Goal: Check status: Check status

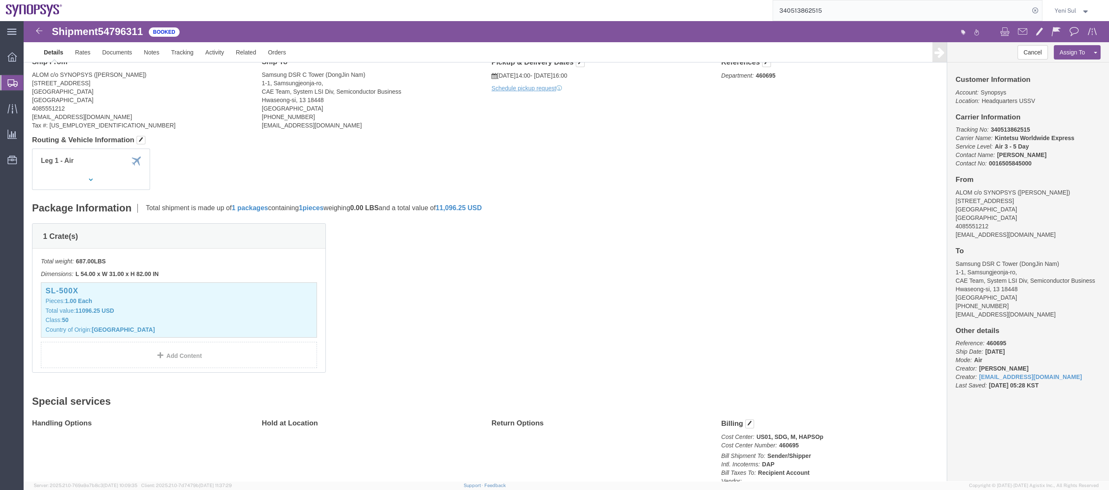
scroll to position [76, 0]
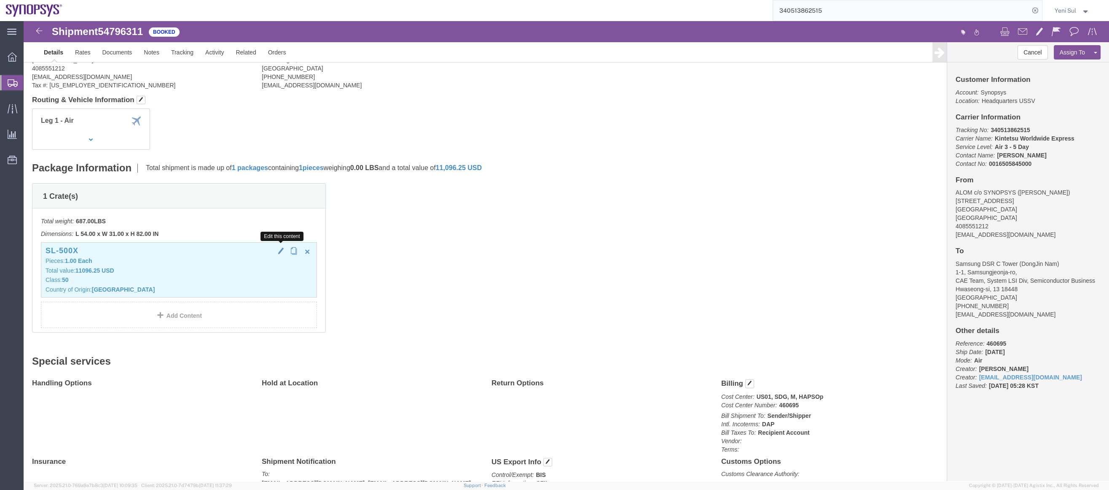
click span "button"
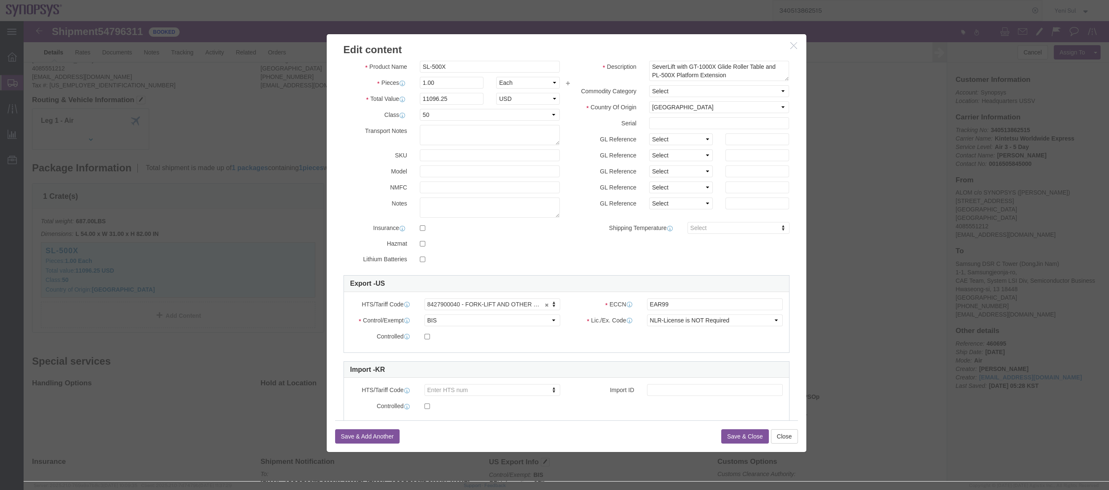
scroll to position [0, 0]
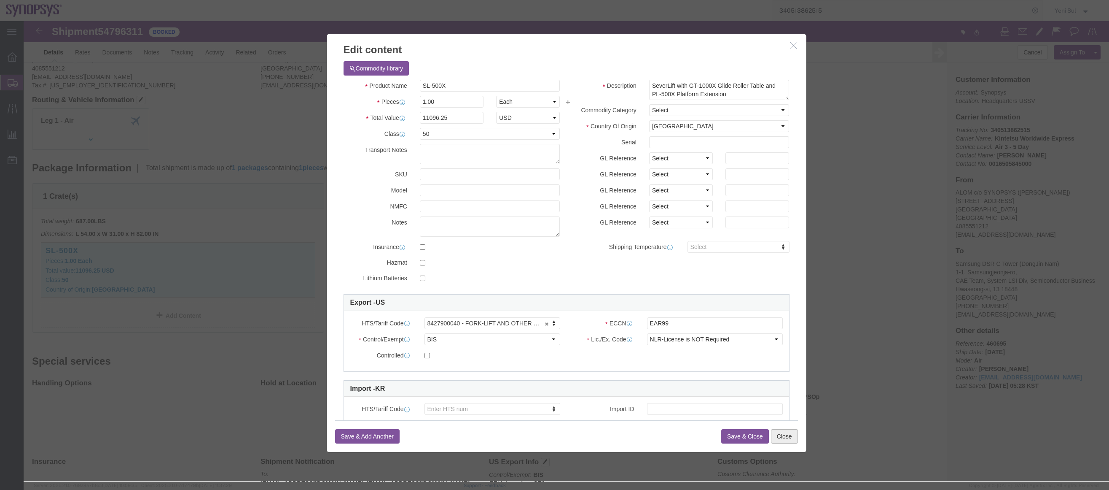
click button "Close"
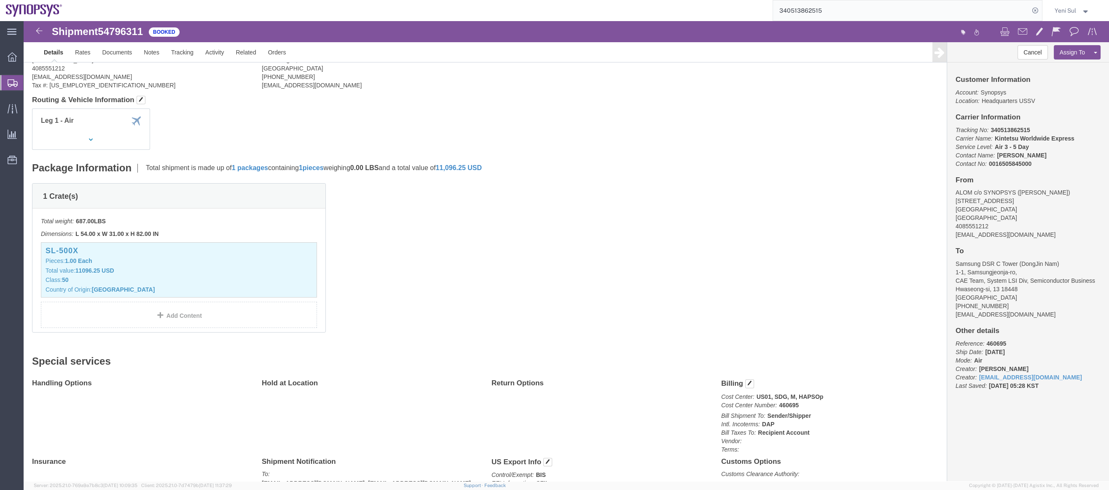
click div "1 Crate(s) Total weight: 687.00 LBS Dimensions: L 54.00 x W 31.00 x H 82.00 IN …"
click div "Special services Handling Options Hold at Location Return Options Billing Cost …"
click button "button"
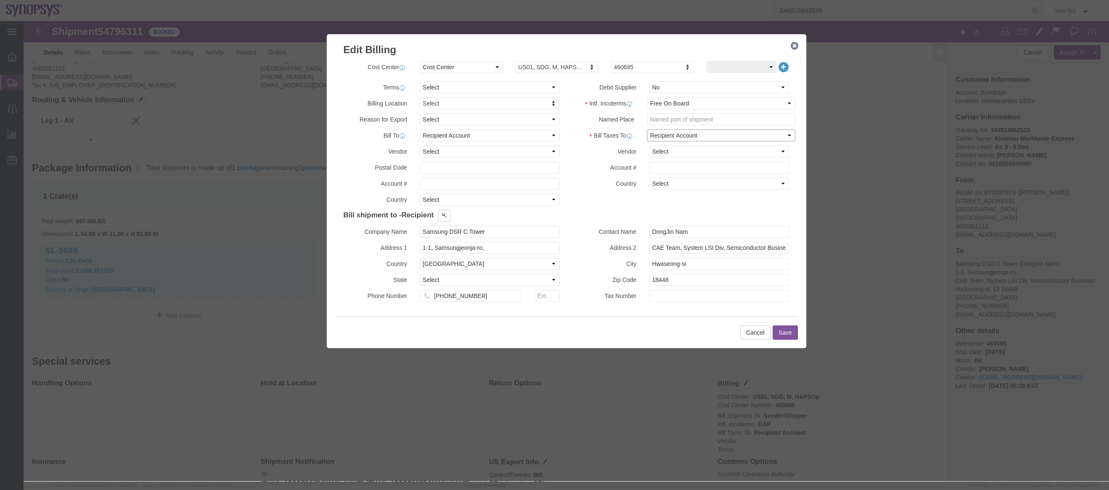
click select "Select Recipient Account Sender/Shipper Third Party Account"
click span
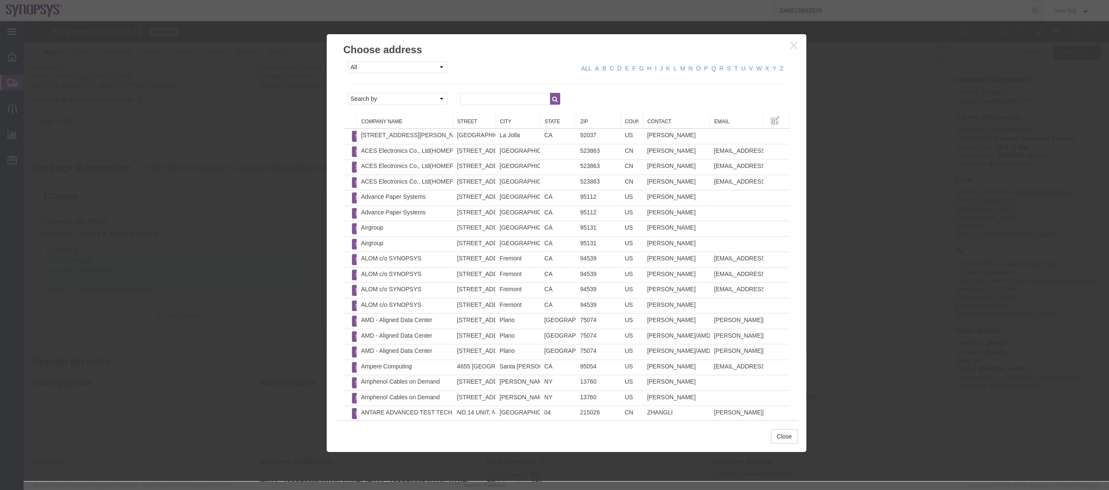
click div "All Company Location Other Personal Shared ALL A B C D E F G H I J K L M N O P …"
click select "Search by Address Book Name City Company Name Contact Name Country CustomerAlia…"
select select "companyName"
click select "Search by Address Book Name City Company Name Contact Name Country CustomerAlia…"
click div
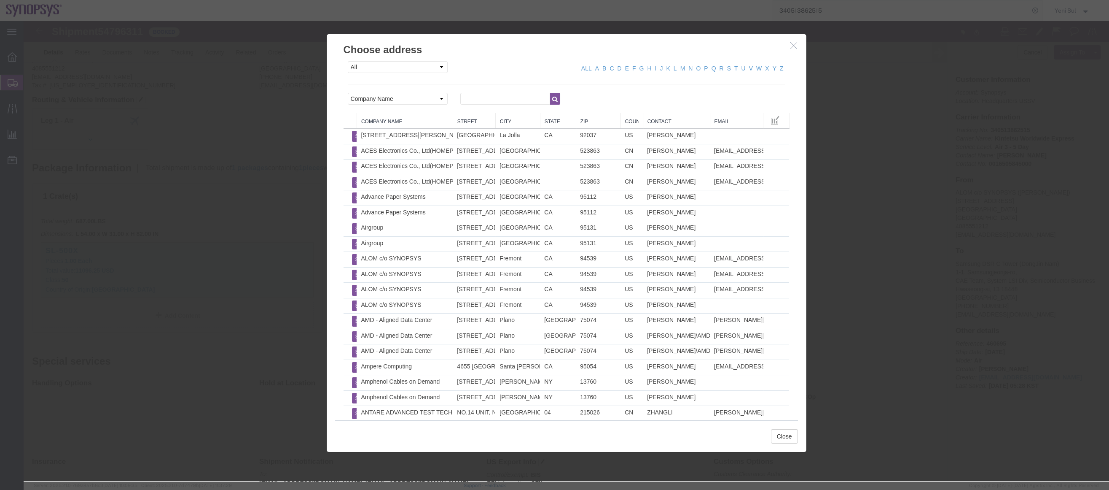
click div "All Company Location Other Personal Shared ALL A B C D E F G H I J K L M N O P …"
click input "text"
type input "ussv"
click icon "button"
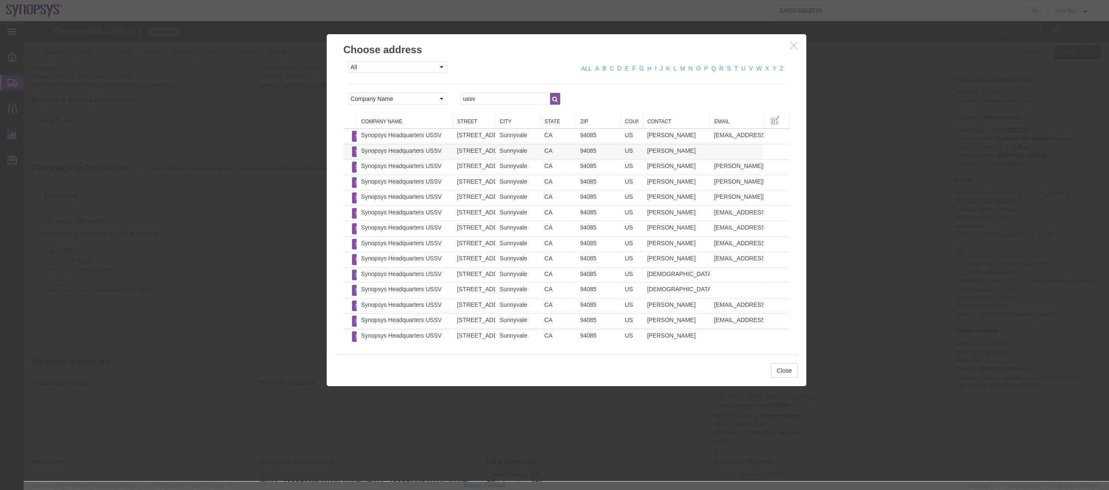
click td "Synopsys Headquarters USSV"
click button "Select"
type input "Synopsys Headquarters USSV"
type input "[STREET_ADDRESS]"
select select "US"
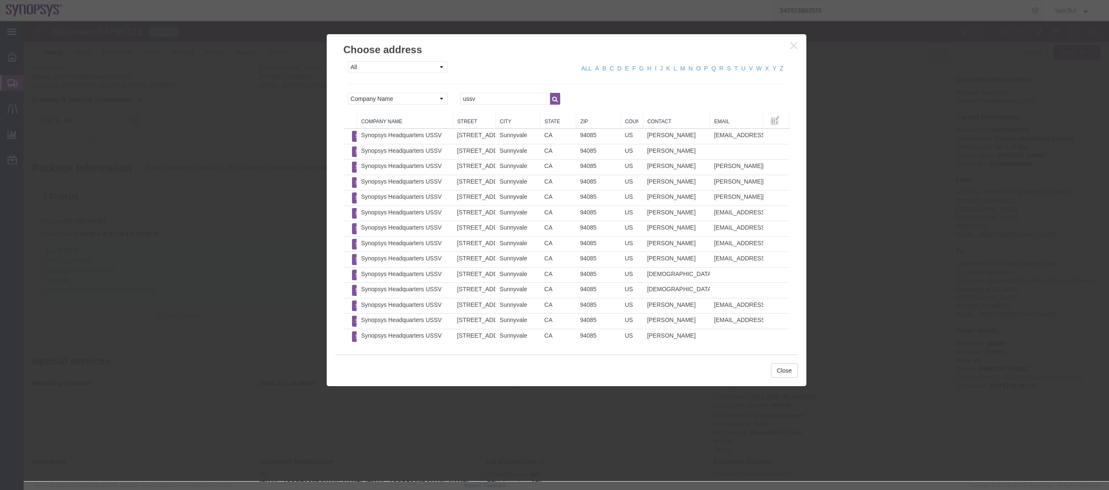
type input "[PERSON_NAME]"
type input "Sunnyvale"
type input "94085"
select select "CA"
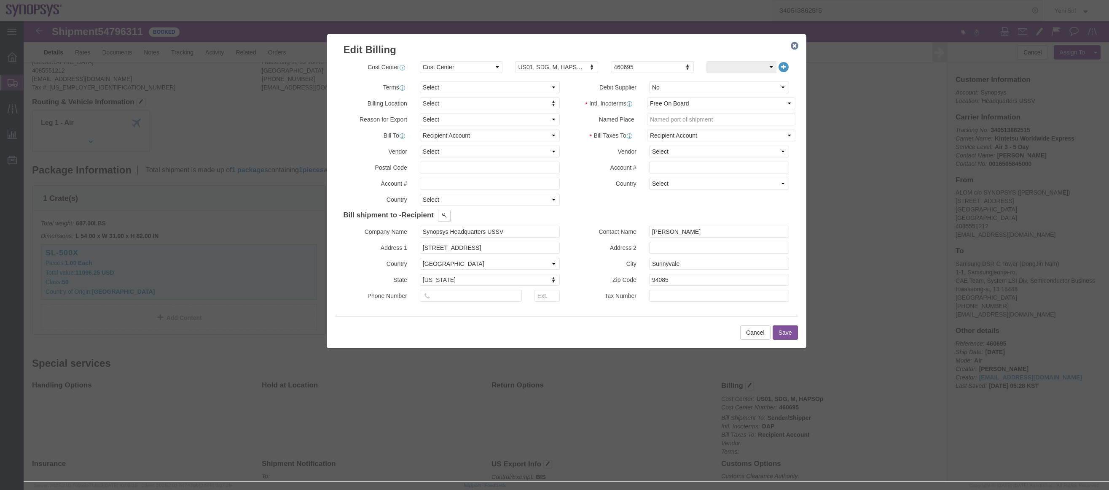
scroll to position [76, 0]
drag, startPoint x: 681, startPoint y: 214, endPoint x: 589, endPoint y: 204, distance: 92.4
click div "Contact Name [PERSON_NAME]"
click div "Cancel Save"
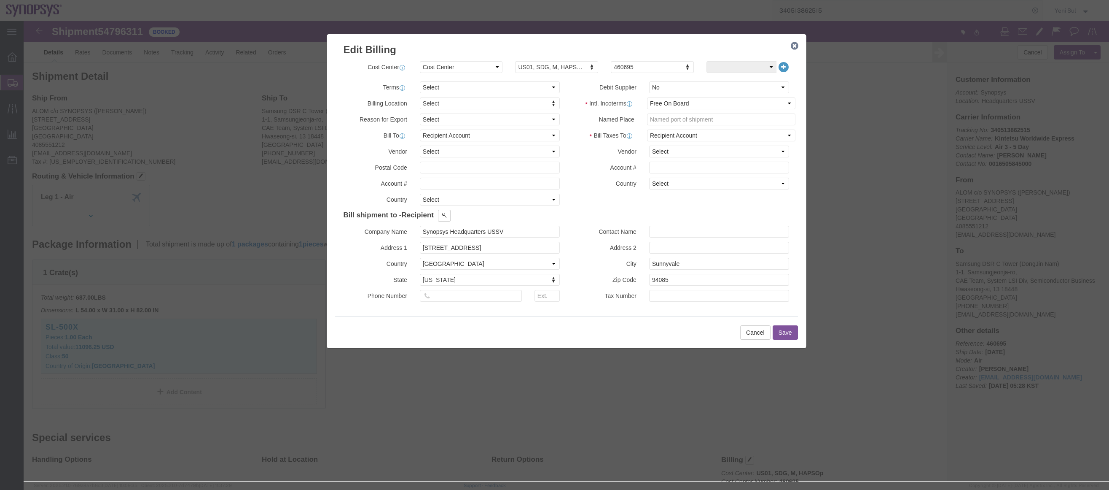
click div "Billing Location Select Select My Profile Location [GEOGRAPHIC_DATA] DE04 Agrat…"
click select "Select Recipient Account Sender/Shipper Third Party Account"
click select "Select [GEOGRAPHIC_DATA] [GEOGRAPHIC_DATA] [GEOGRAPHIC_DATA] [GEOGRAPHIC_DATA] …"
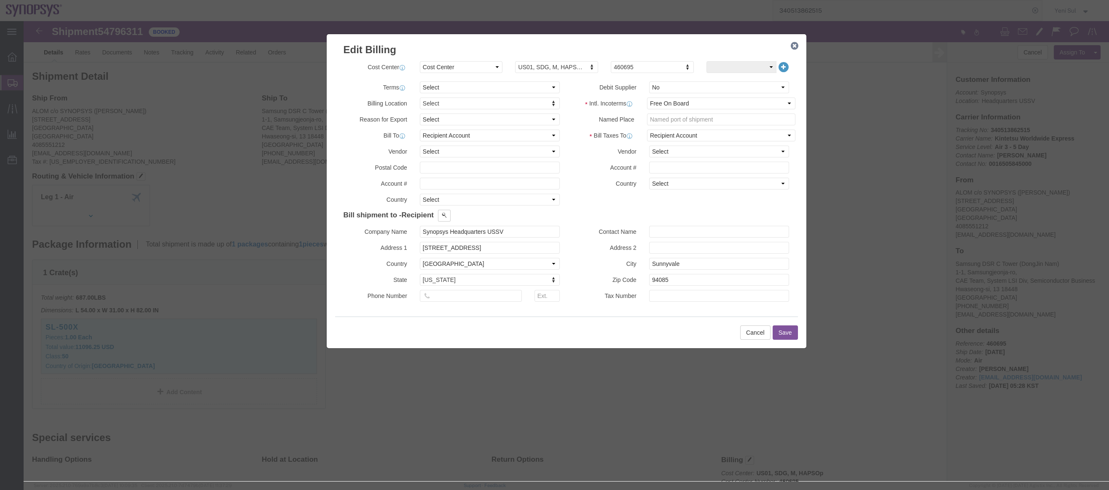
click h4 "Bill shipment to - Recipient"
click button "Save"
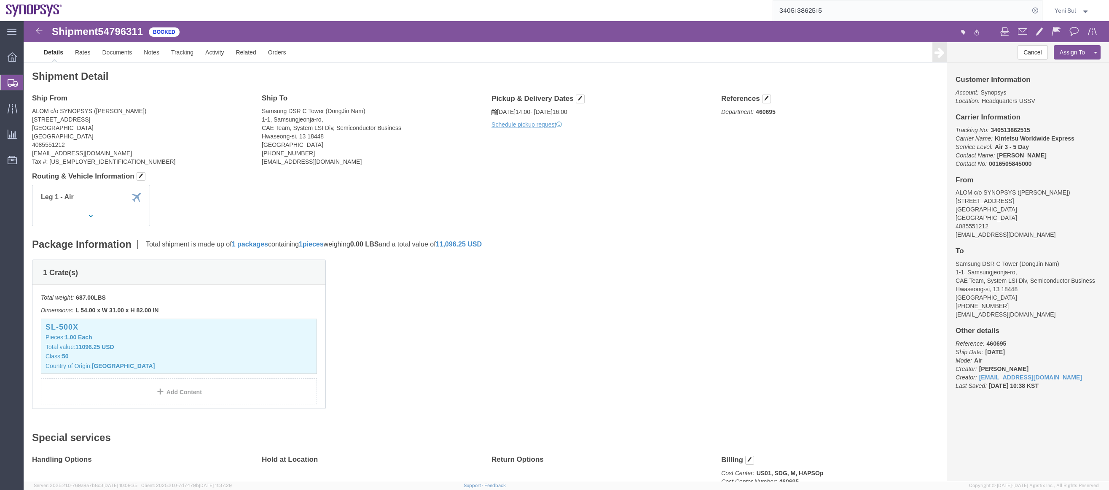
click div "1 Crate(s) Total weight: 687.00 LBS Dimensions: L 54.00 x W 31.00 x H 82.00 IN …"
click link "Documents"
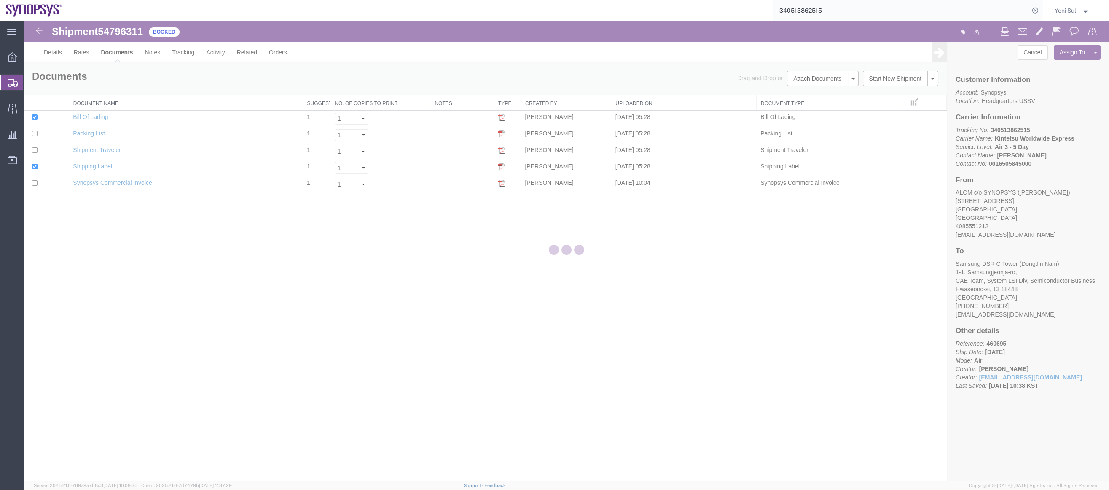
drag, startPoint x: 282, startPoint y: 306, endPoint x: 280, endPoint y: 299, distance: 7.4
click at [282, 303] on div at bounding box center [567, 251] width 1086 height 460
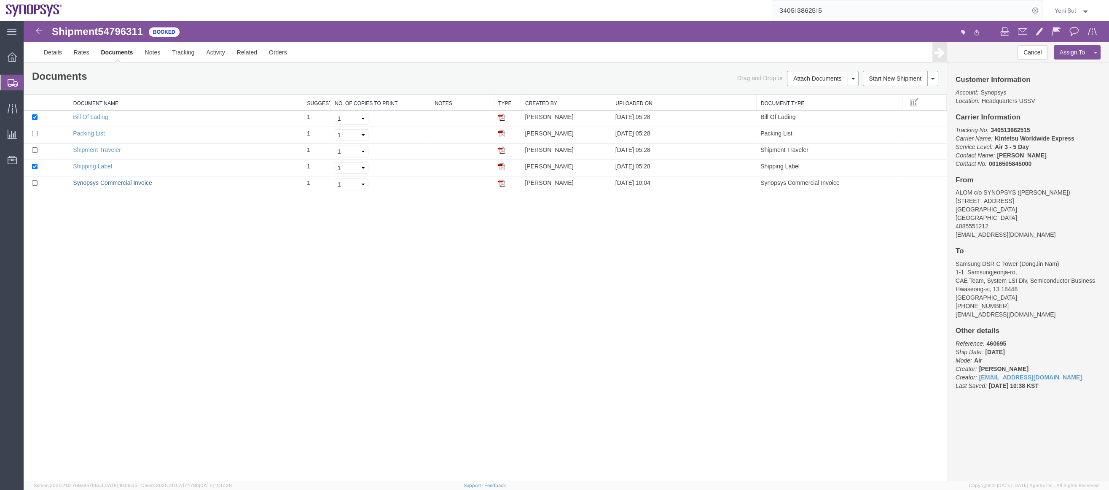
click at [93, 179] on link "Synopsys Commercial Invoice" at bounding box center [112, 182] width 79 height 7
click at [411, 351] on div "Shipment 54796311 5 of 5 Booked Details Rates Documents Notes Tracking Activity…" at bounding box center [567, 251] width 1086 height 460
click at [46, 50] on link "Details" at bounding box center [53, 52] width 30 height 20
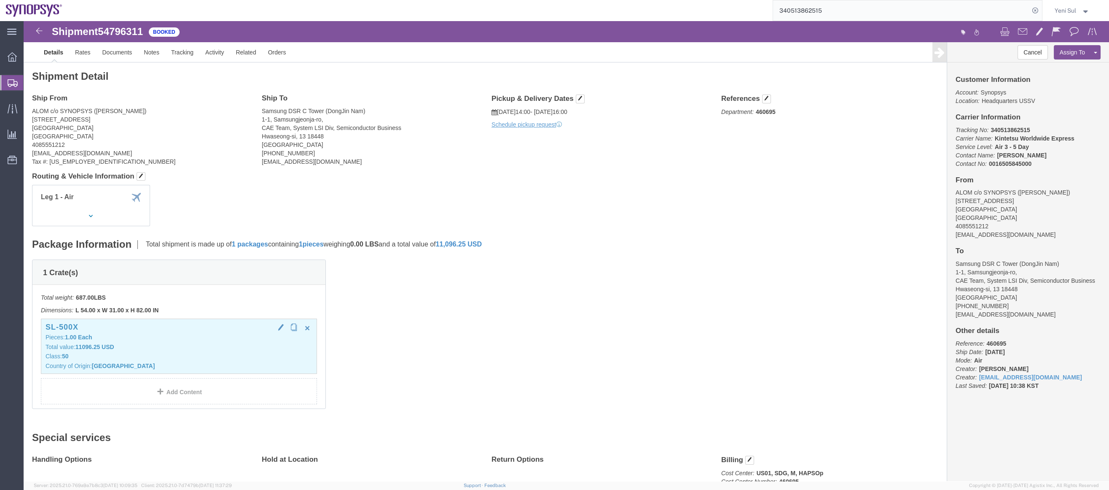
click p "Pieces: 1.00 Each"
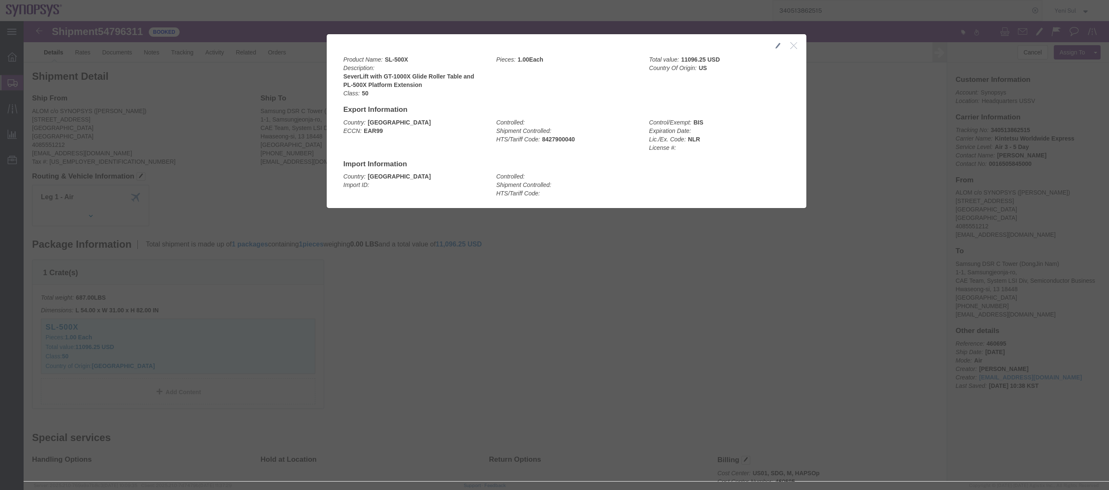
click icon "button"
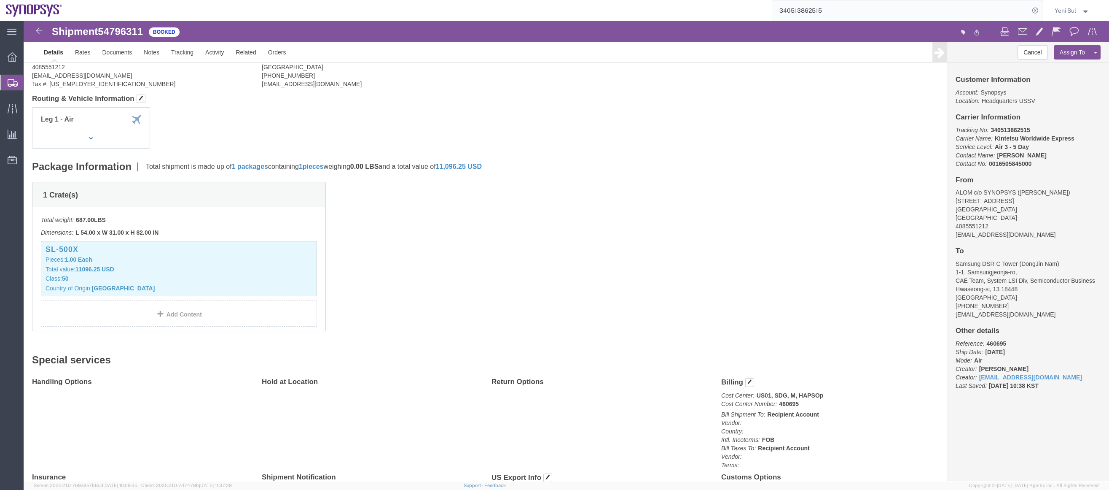
scroll to position [115, 0]
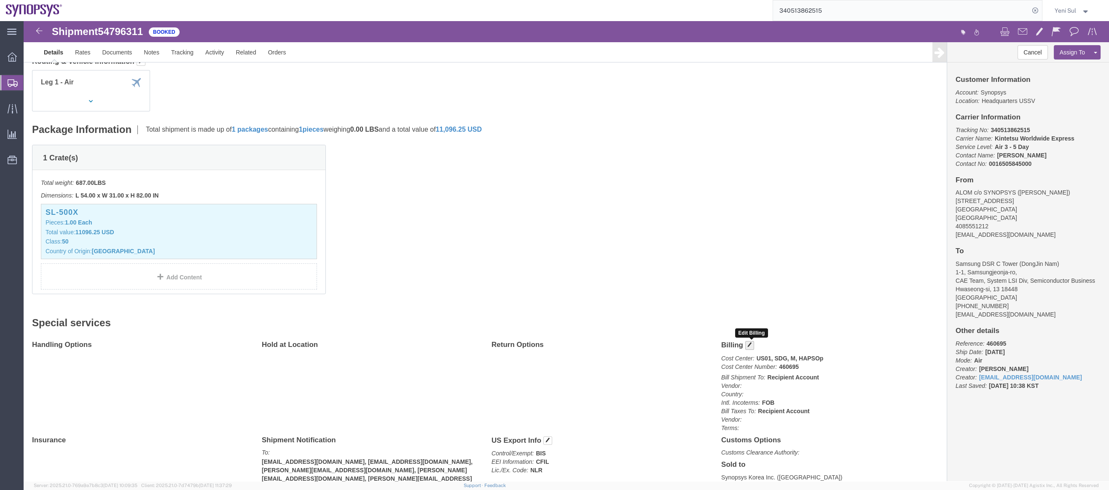
click button "button"
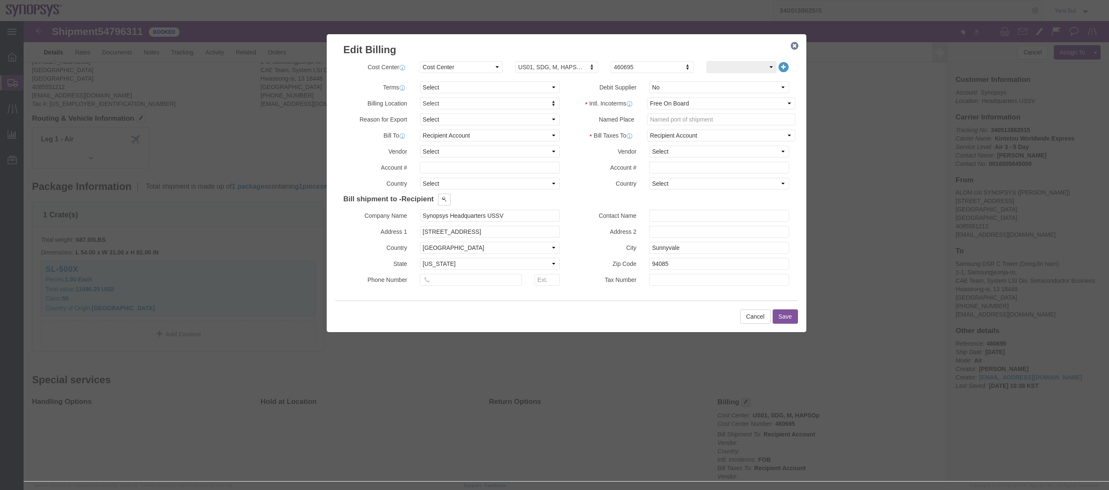
scroll to position [0, 0]
click span
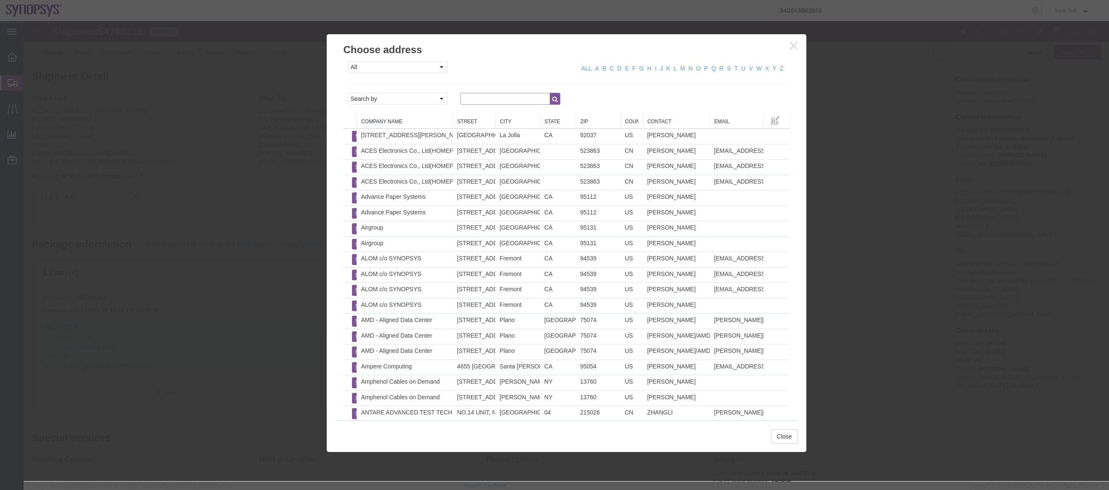
click input "text"
type input "ussv"
click div "ussv"
click icon "button"
click select "Search by Address Book Name City Company Name Contact Name Country CustomerAlia…"
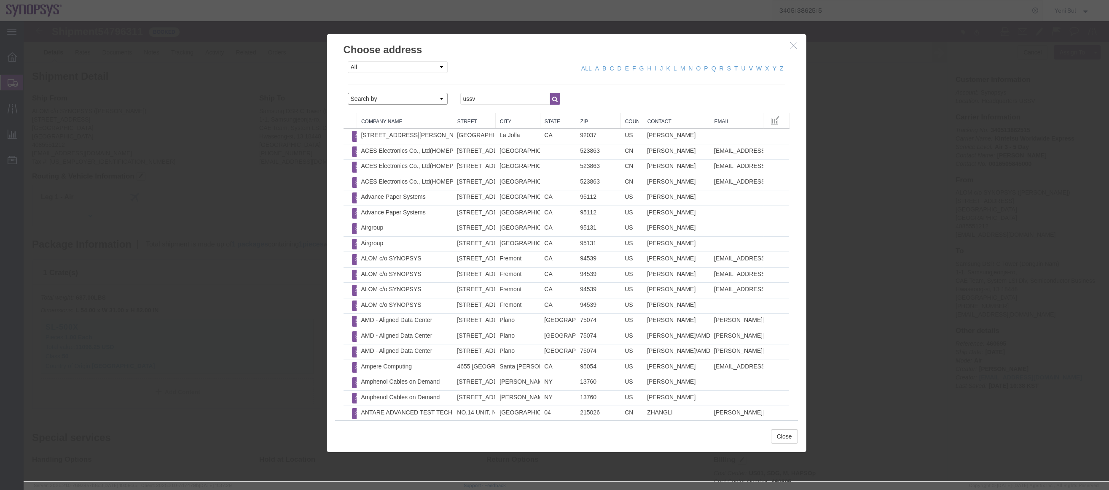
select select "companyName"
click select "Search by Address Book Name City Company Name Contact Name Country CustomerAlia…"
click icon "button"
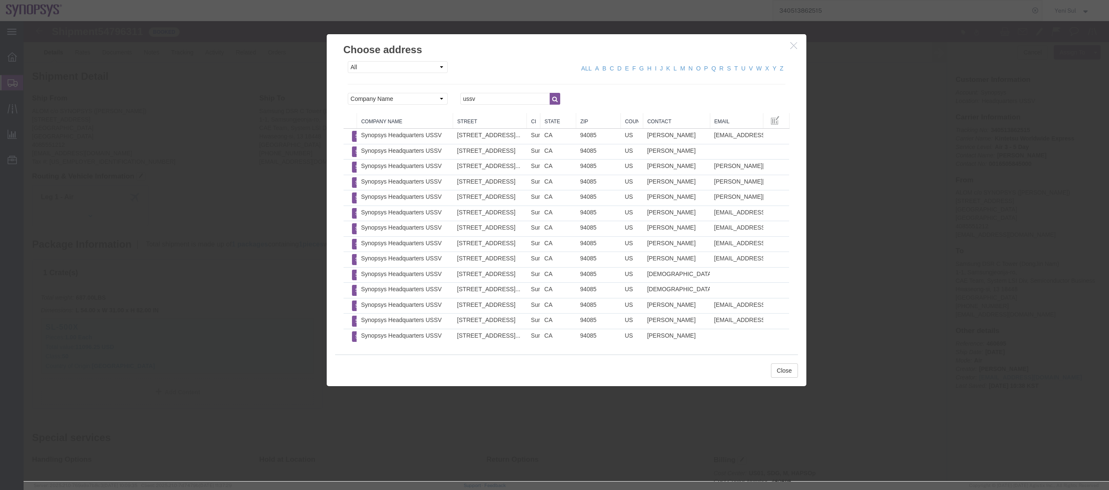
drag, startPoint x: 468, startPoint y: 101, endPoint x: 517, endPoint y: 97, distance: 49.5
click div "Company Name Street City State Zip Country Contact Email Select Synopsys Headqu…"
drag, startPoint x: 427, startPoint y: 97, endPoint x: 437, endPoint y: 97, distance: 10.1
click div "Company Name Street City State Zip Country Contact Email Select Synopsys Headqu…"
drag, startPoint x: 514, startPoint y: 100, endPoint x: 556, endPoint y: 99, distance: 41.8
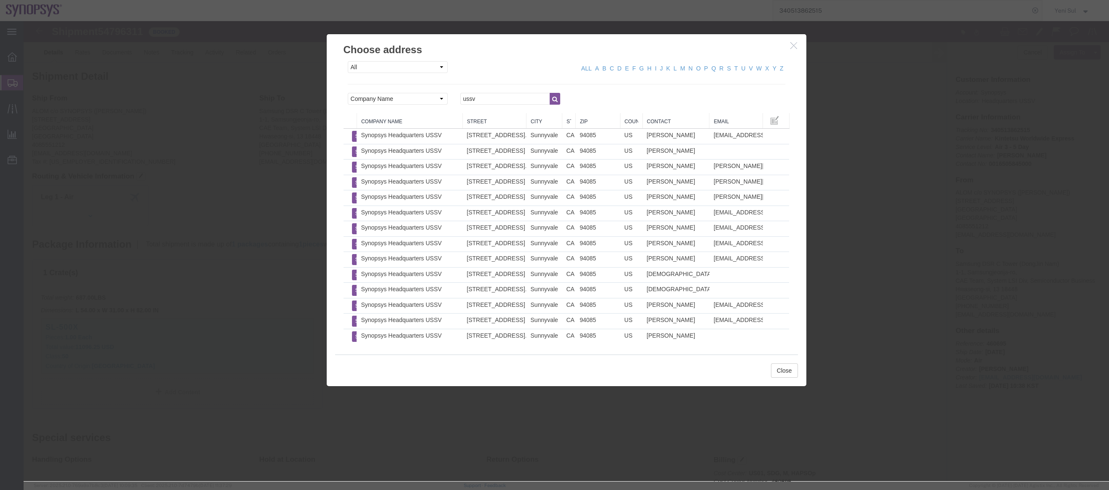
click div "Company Name Street City State Zip Country Contact Email Select Synopsys Headqu…"
click button "Select"
type input "[STREET_ADDRESS] (USV.61.330A)"
type input "[PHONE_NUMBER]"
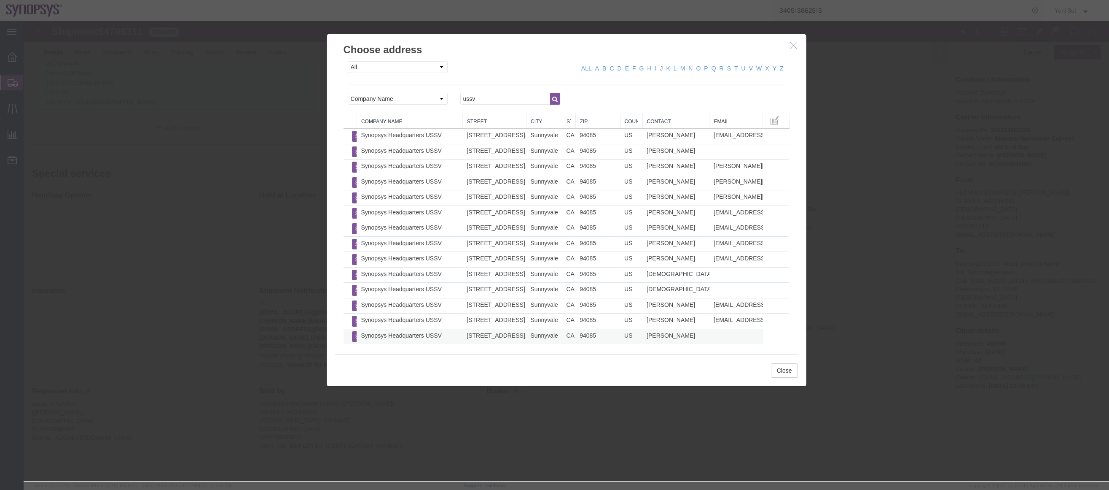
type input "[PERSON_NAME]"
select select "CA"
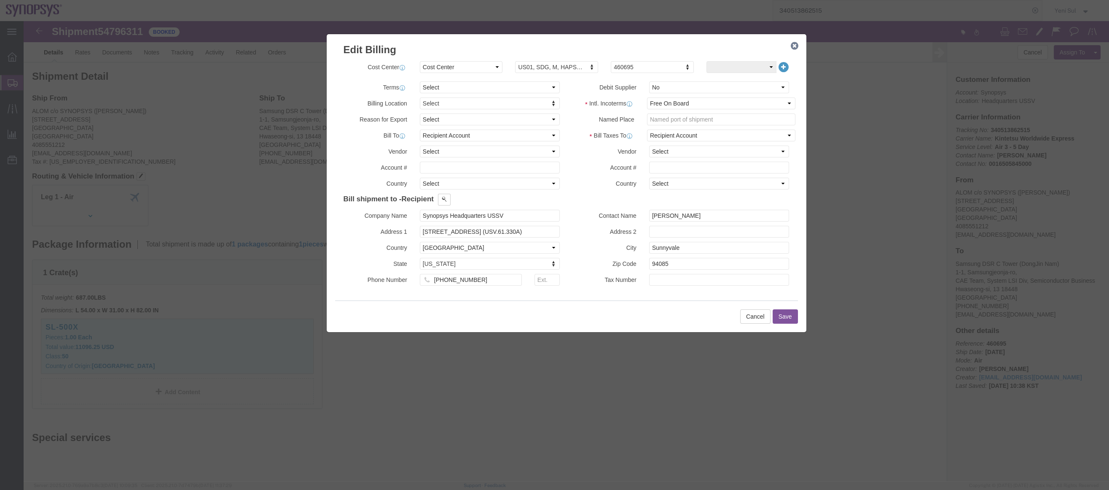
scroll to position [0, 0]
drag, startPoint x: 675, startPoint y: 191, endPoint x: 517, endPoint y: 184, distance: 158.2
click div "Bill shipment to - Recipient Company Name ALOM c/o SYNOPSYS Address 1 [STREET_A…"
click button "Save"
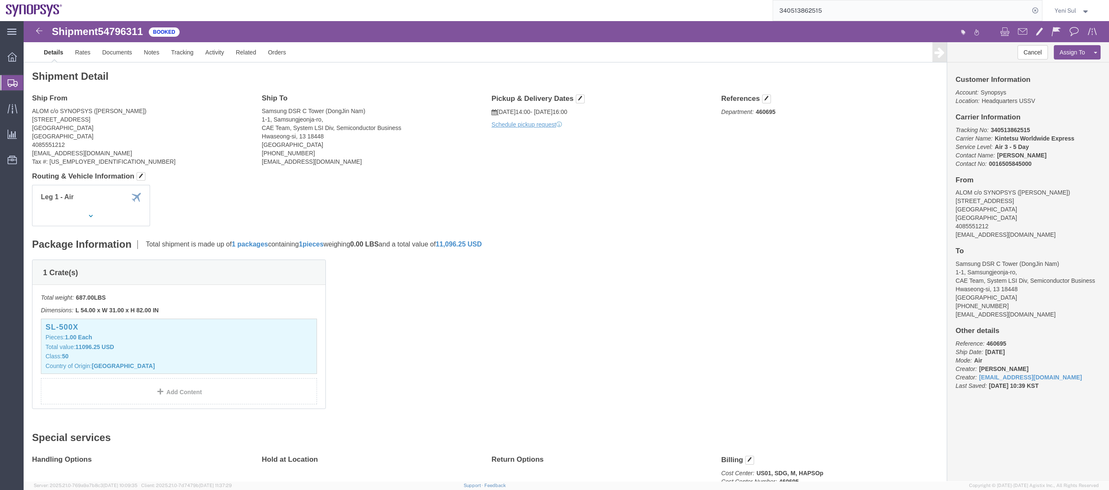
click div "1 Crate(s) Total weight: 687.00 LBS Dimensions: L 54.00 x W 31.00 x H 82.00 IN …"
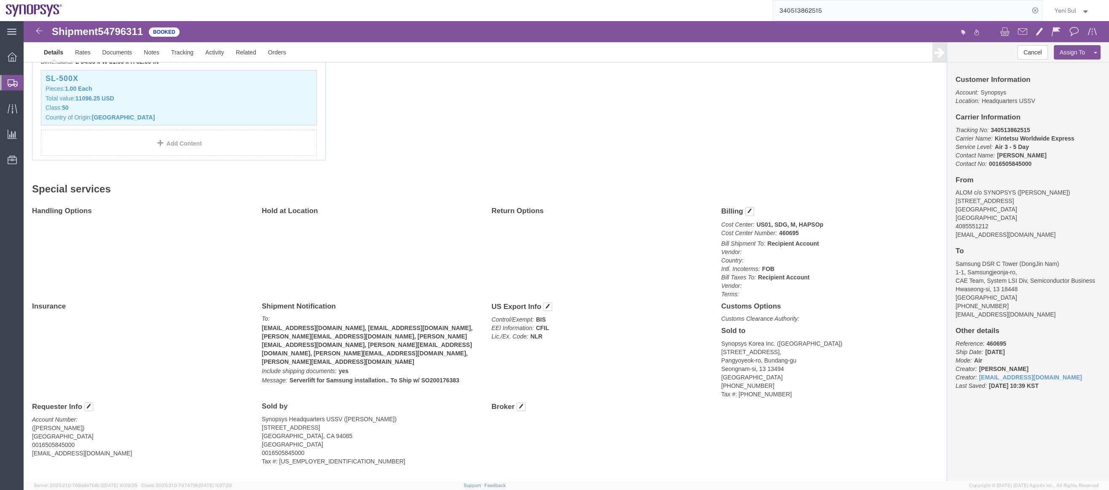
scroll to position [264, 0]
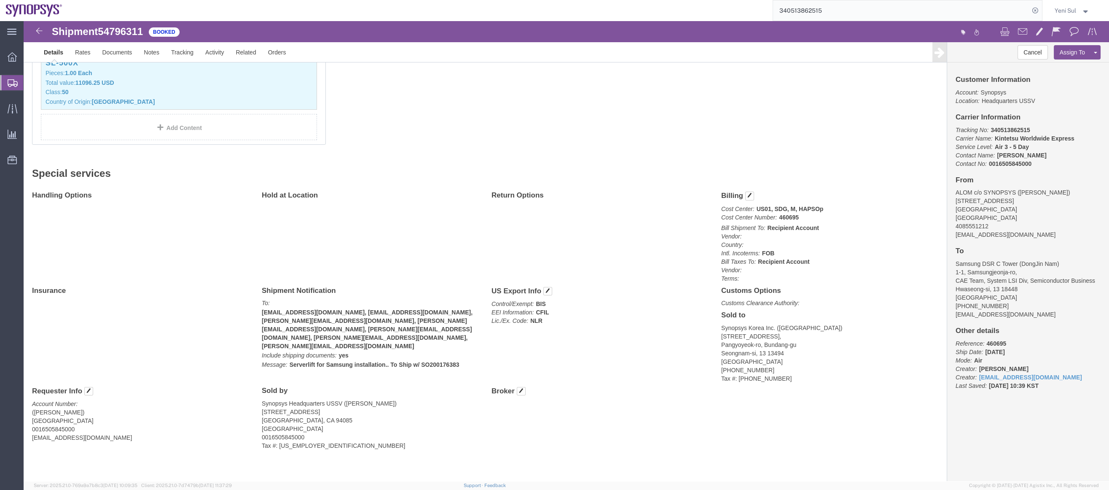
click div "Handling Options Hold at Location Return Options Billing Cost Center: US01, SDG…"
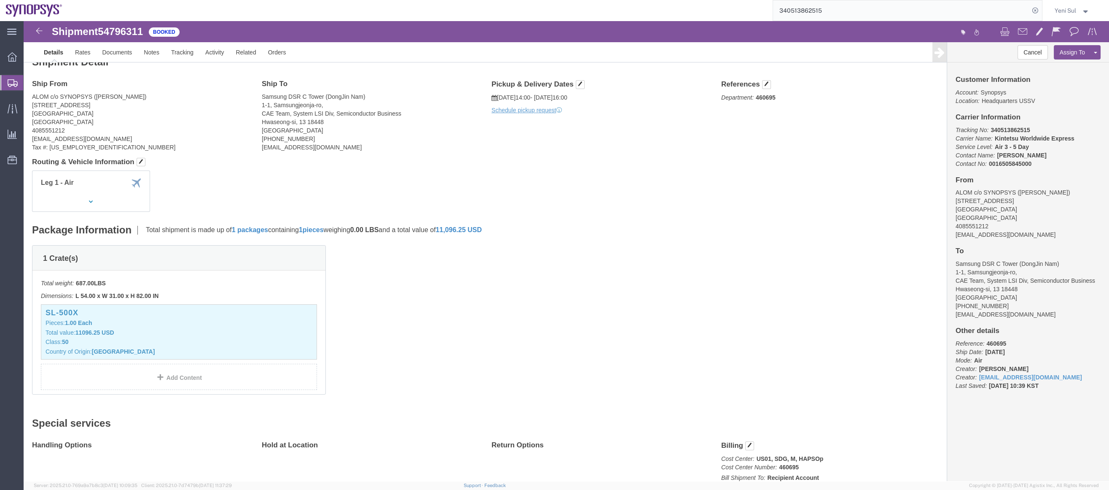
scroll to position [0, 0]
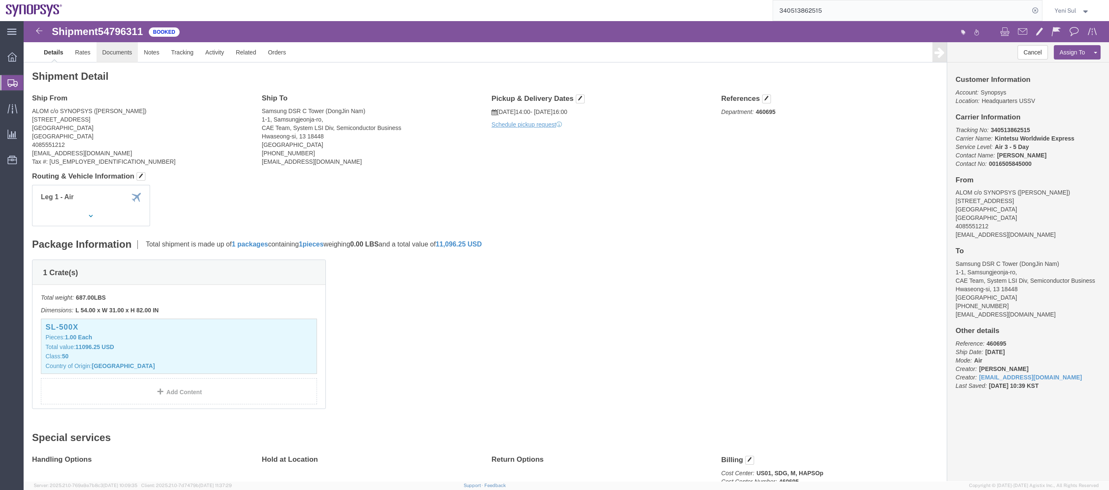
click link "Documents"
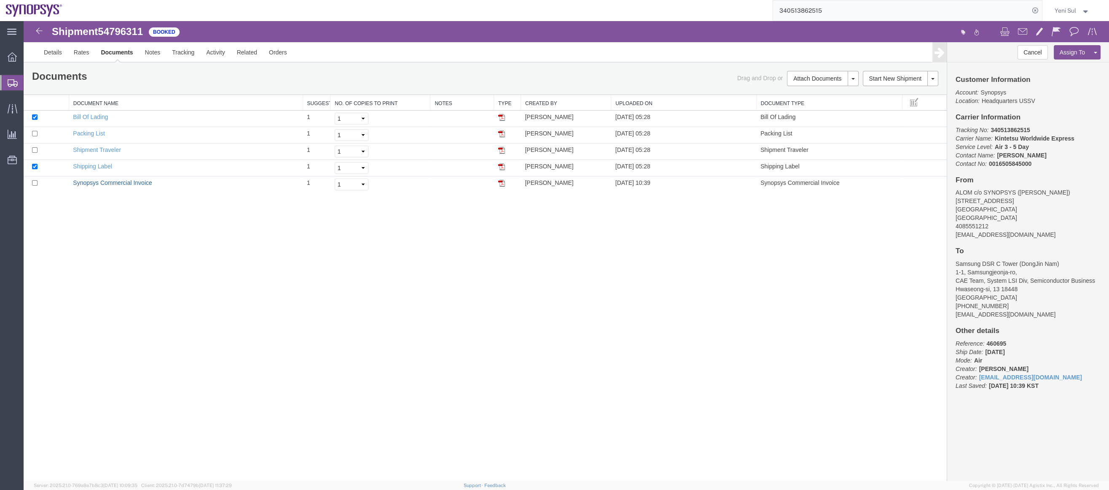
click at [143, 185] on link "Synopsys Commercial Invoice" at bounding box center [112, 182] width 79 height 7
click at [628, 273] on div "Shipment 54796311 5 of 5 Booked Details Rates Documents Notes Tracking Activity…" at bounding box center [567, 251] width 1086 height 460
click at [36, 46] on div "Details Rates Documents Notes Tracking Activity Related Orders Cancel Assign To…" at bounding box center [567, 52] width 1086 height 20
click at [39, 48] on link "Details" at bounding box center [53, 52] width 30 height 20
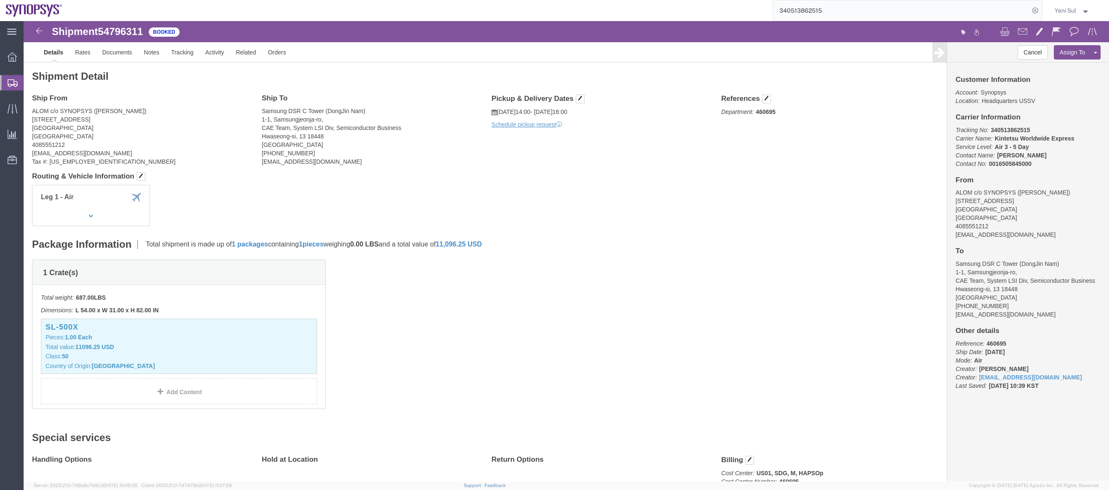
click div "Package Information Total shipment is made up of 1 packages containing 1 pieces…"
click link "Rates"
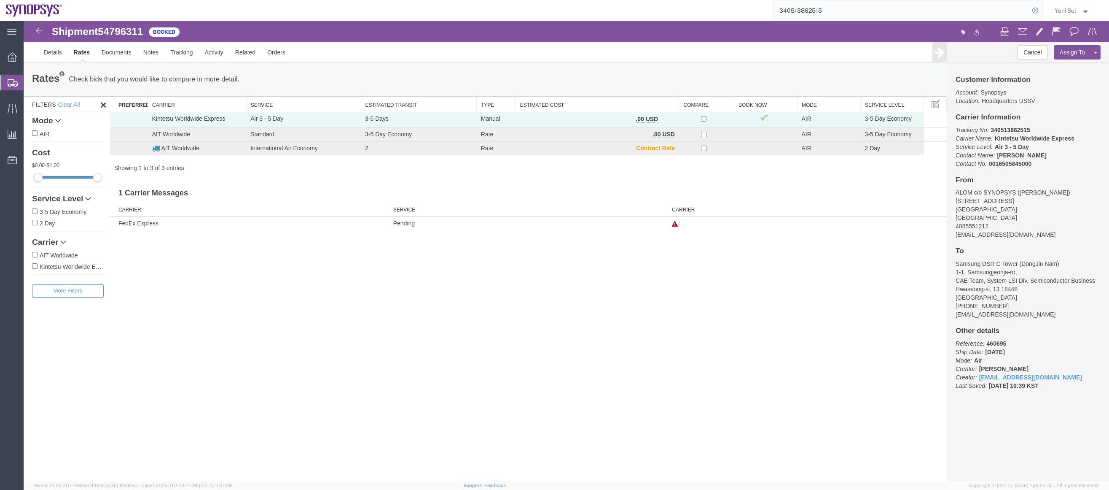
drag, startPoint x: 219, startPoint y: 377, endPoint x: 179, endPoint y: 24, distance: 355.2
click at [219, 375] on div "Shipment 54796311 3 of 3 Booked Details Rates Documents Notes Tracking Activity…" at bounding box center [567, 251] width 1086 height 460
click at [114, 53] on link "Documents" at bounding box center [117, 52] width 42 height 20
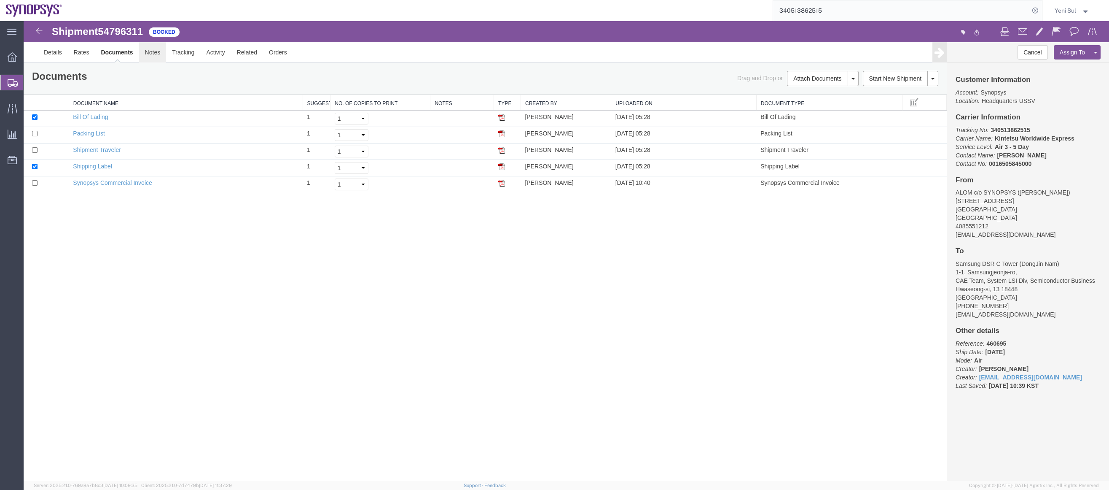
click at [152, 46] on link "Notes" at bounding box center [152, 52] width 27 height 20
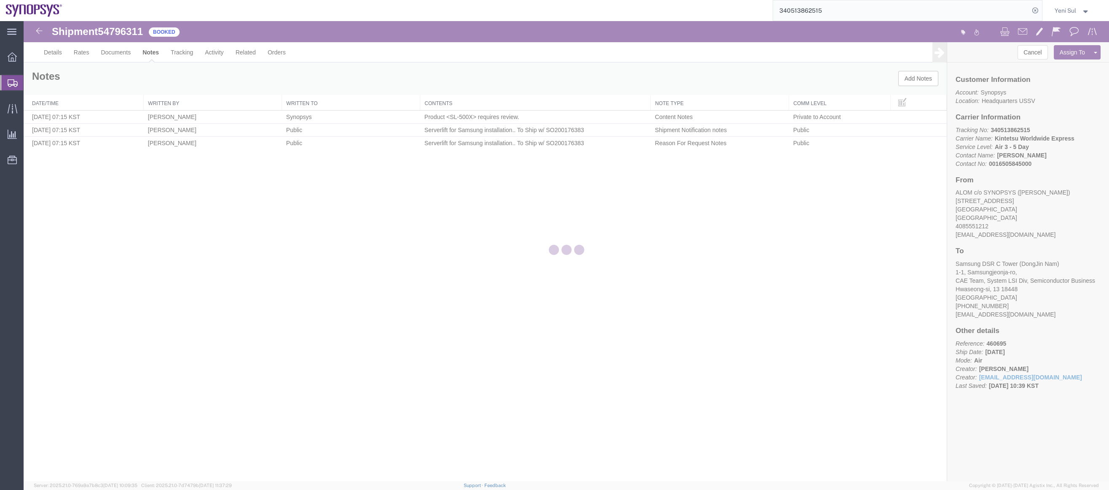
drag, startPoint x: 544, startPoint y: 361, endPoint x: 227, endPoint y: 25, distance: 462.0
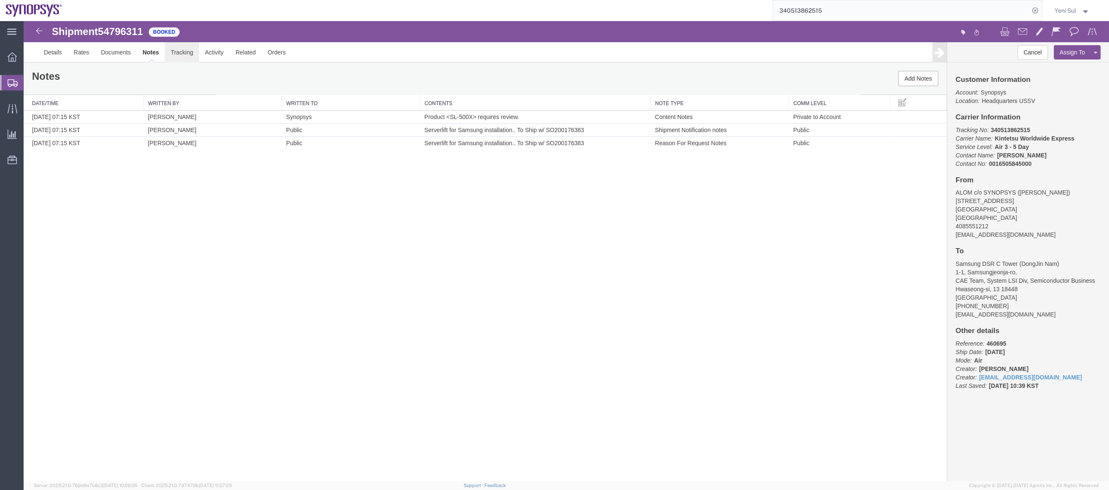
click at [180, 51] on link "Tracking" at bounding box center [182, 52] width 34 height 20
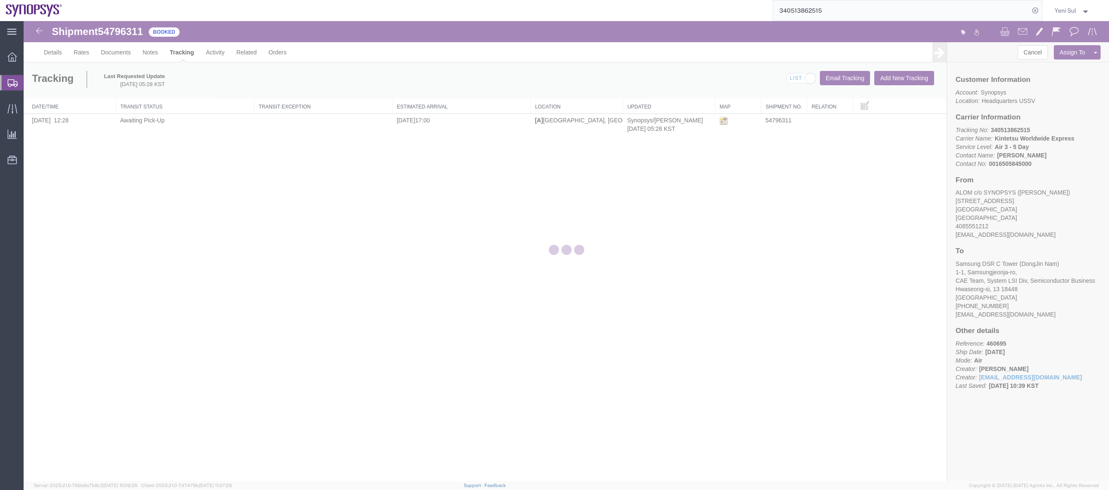
click at [335, 303] on div "Shipment 54796311 1 of 1 Booked Details Rates Documents Notes Tracking Activity…" at bounding box center [567, 251] width 1086 height 460
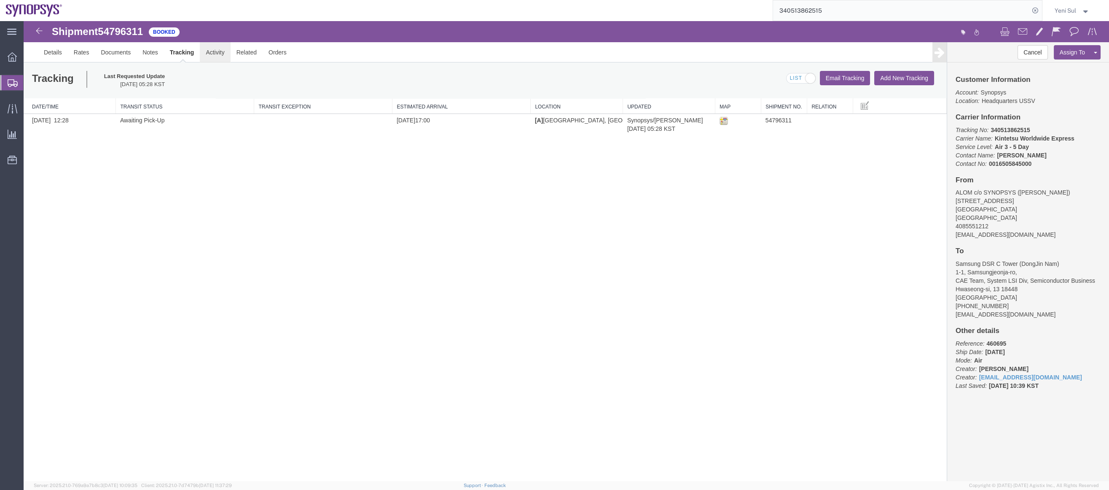
click at [217, 50] on link "Activity" at bounding box center [215, 52] width 30 height 20
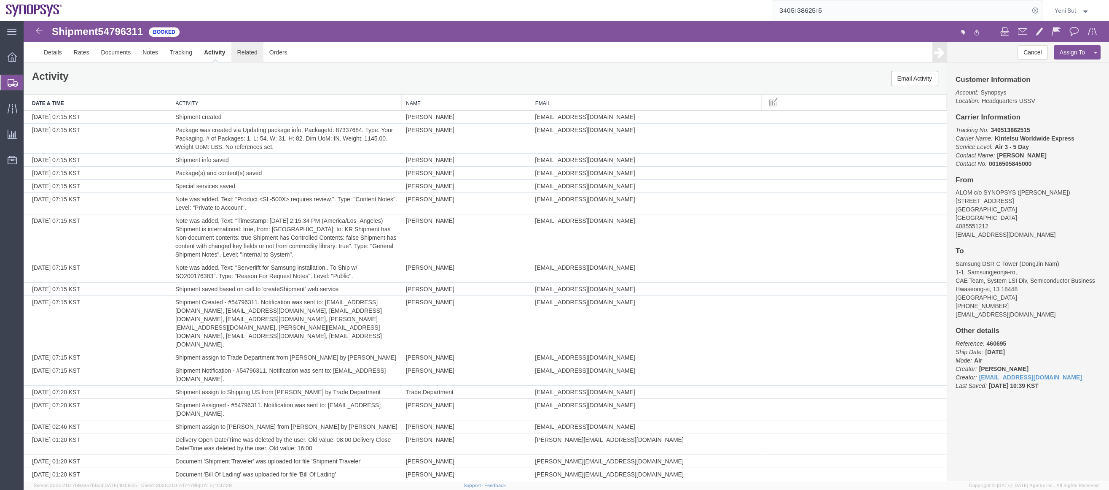
click at [246, 51] on link "Related" at bounding box center [247, 52] width 32 height 20
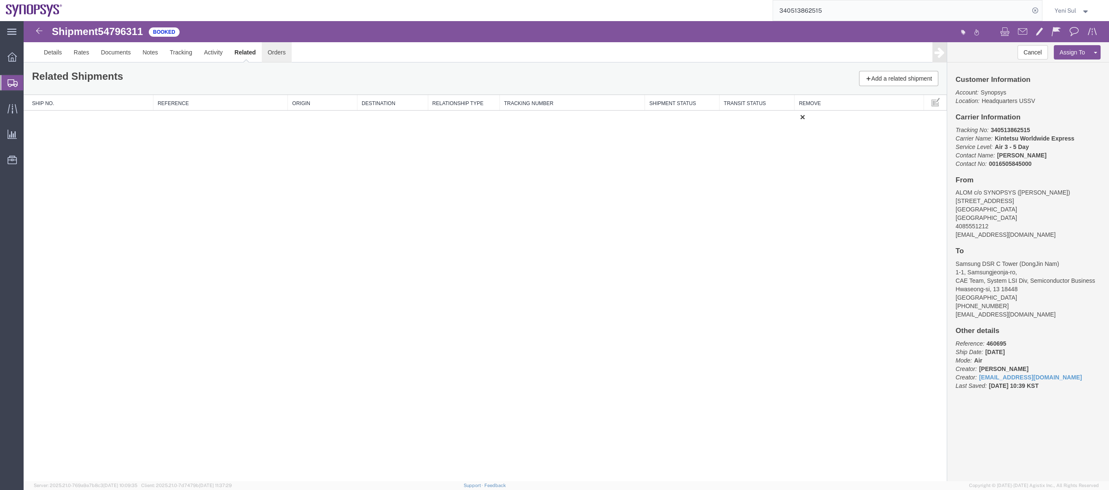
click at [269, 51] on link "Orders" at bounding box center [277, 52] width 30 height 20
click at [51, 55] on link "Details" at bounding box center [53, 52] width 30 height 20
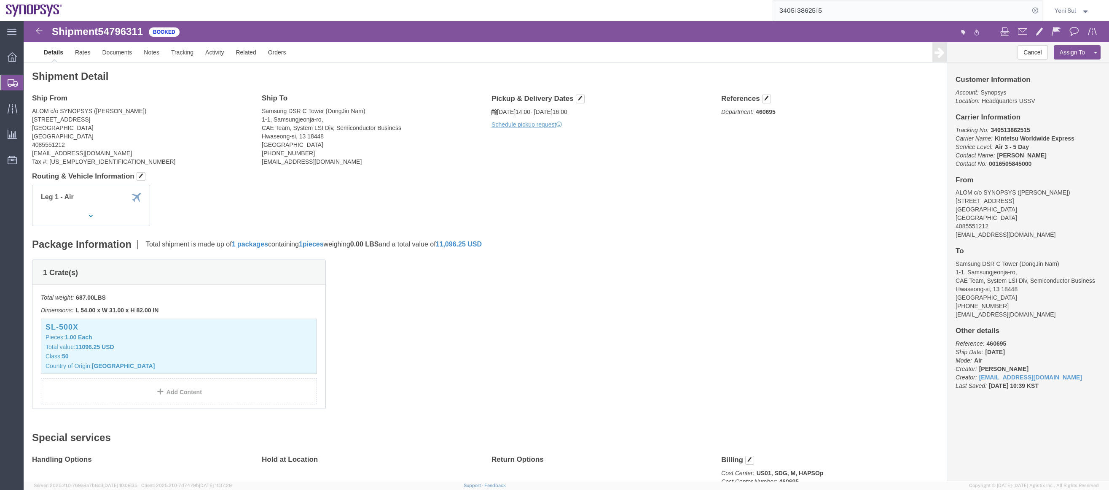
click div "Leg 1 - Air"
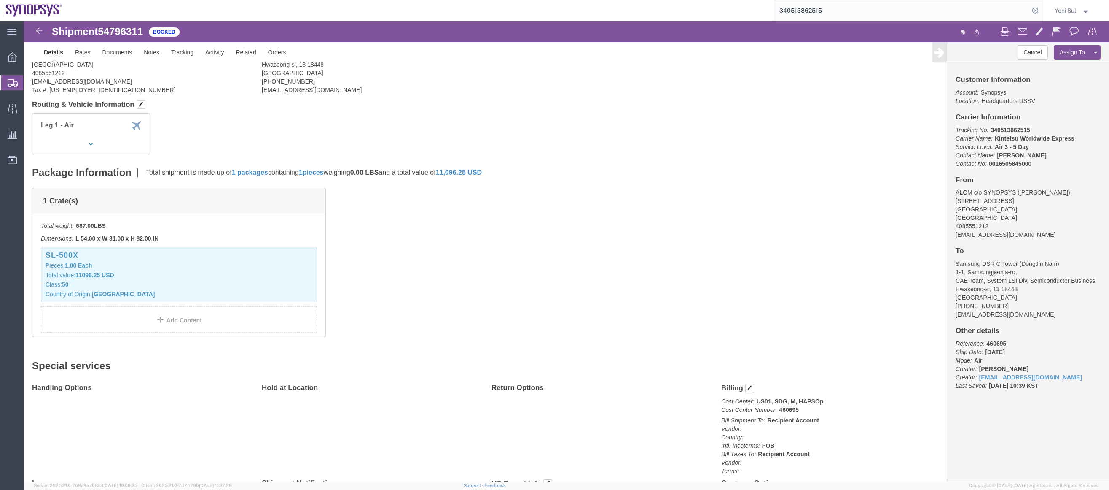
scroll to position [115, 0]
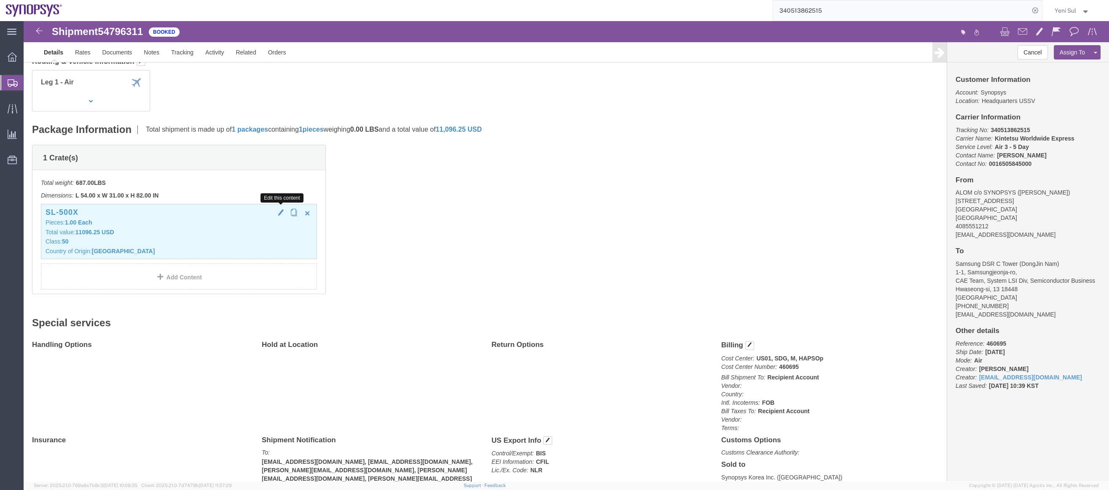
click span "button"
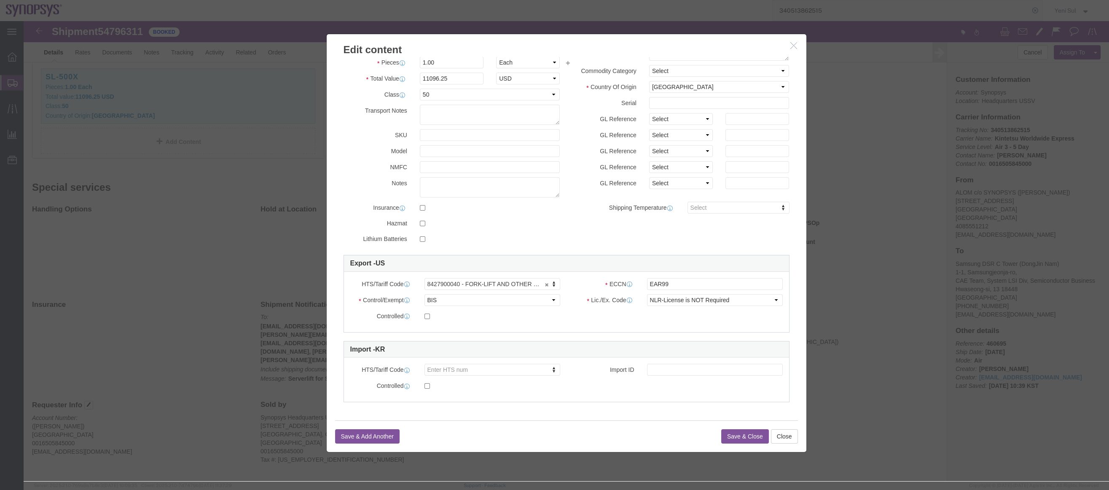
scroll to position [264, 0]
click div "Edit content Commodity library Product Name SL-500X Pieces 1.00 Select Bag Barr…"
click button "Close"
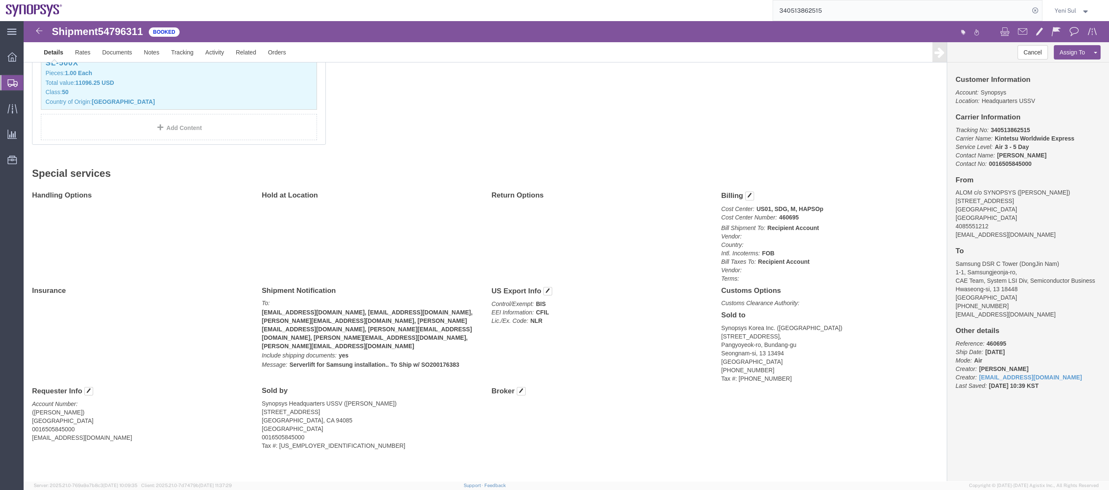
click div "Handling Options Hold at Location Return Options Billing Cost Center: US01, SDG…"
click address "Synopsys Headquarters USSV ([PERSON_NAME]) [STREET_ADDRESS] 0016505845000 Tax #…"
click div "1 Crate(s) Total weight: 687.00 LBS Dimensions: L 54.00 x W 31.00 x H 82.00 IN …"
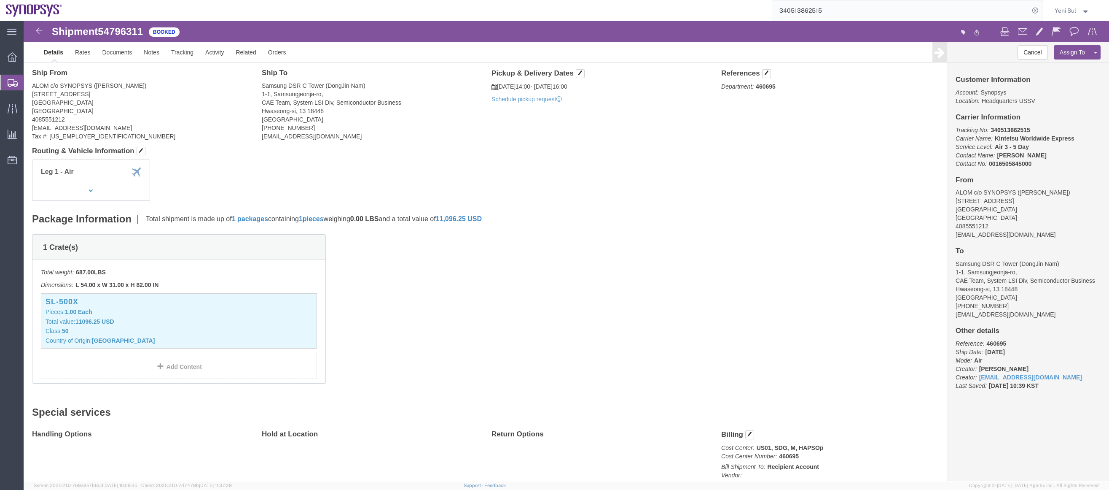
scroll to position [0, 0]
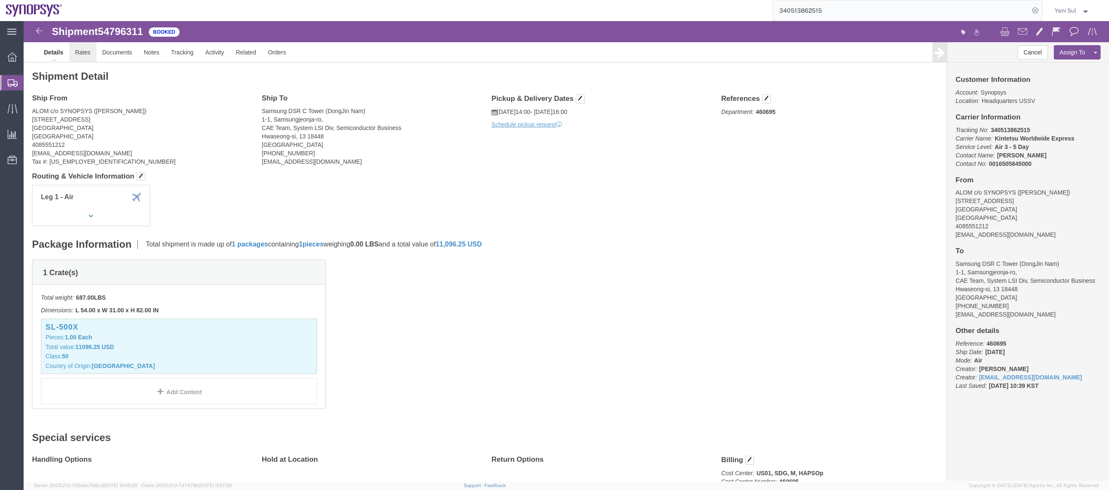
click link "Rates"
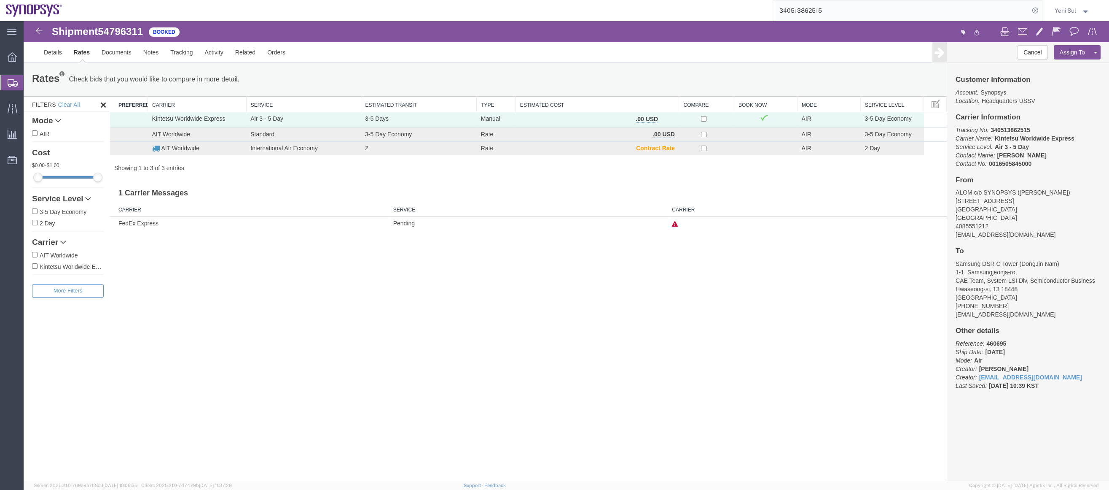
click at [274, 368] on div "Shipment 54796311 3 of 3 Booked Details Rates Documents Notes Tracking Activity…" at bounding box center [567, 251] width 1086 height 460
click at [113, 49] on link "Documents" at bounding box center [117, 52] width 42 height 20
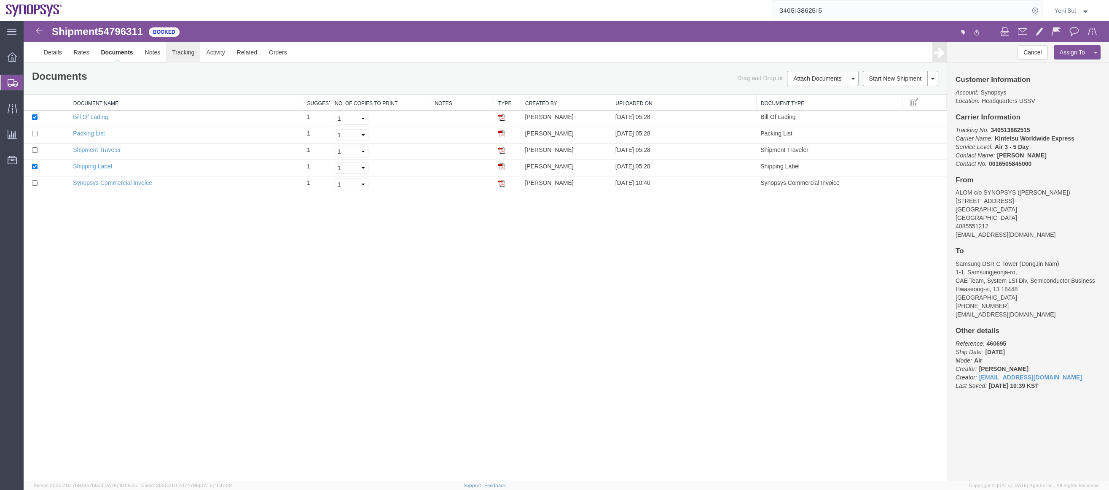
click at [188, 56] on link "Tracking" at bounding box center [183, 52] width 34 height 20
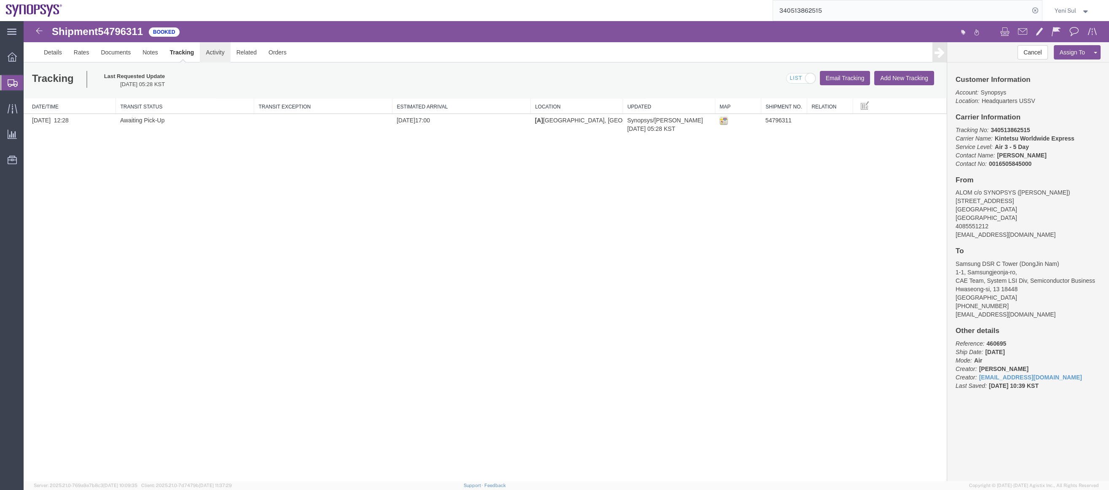
click at [215, 54] on link "Activity" at bounding box center [215, 52] width 30 height 20
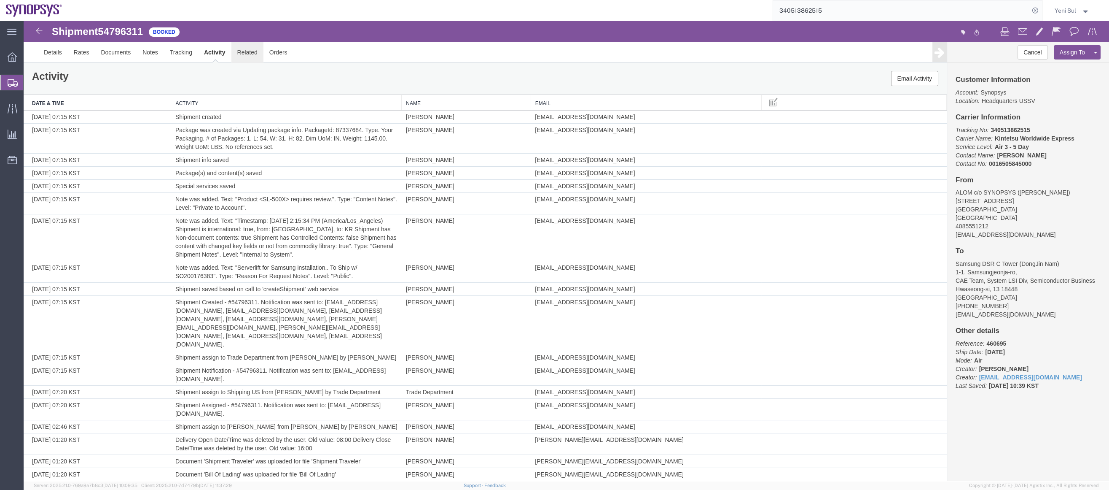
click at [251, 46] on link "Related" at bounding box center [247, 52] width 32 height 20
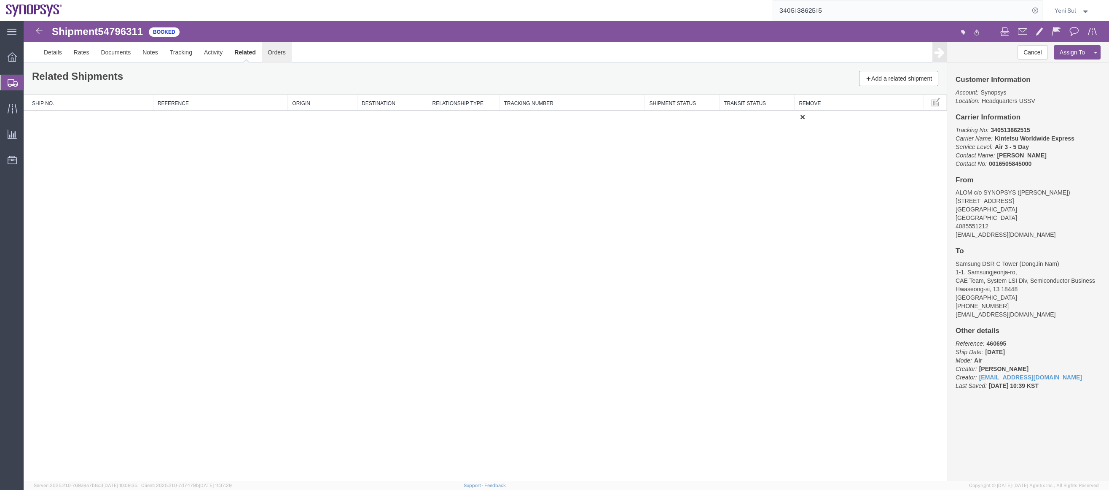
click at [279, 51] on link "Orders" at bounding box center [277, 52] width 30 height 20
click at [55, 52] on link "Details" at bounding box center [53, 52] width 30 height 20
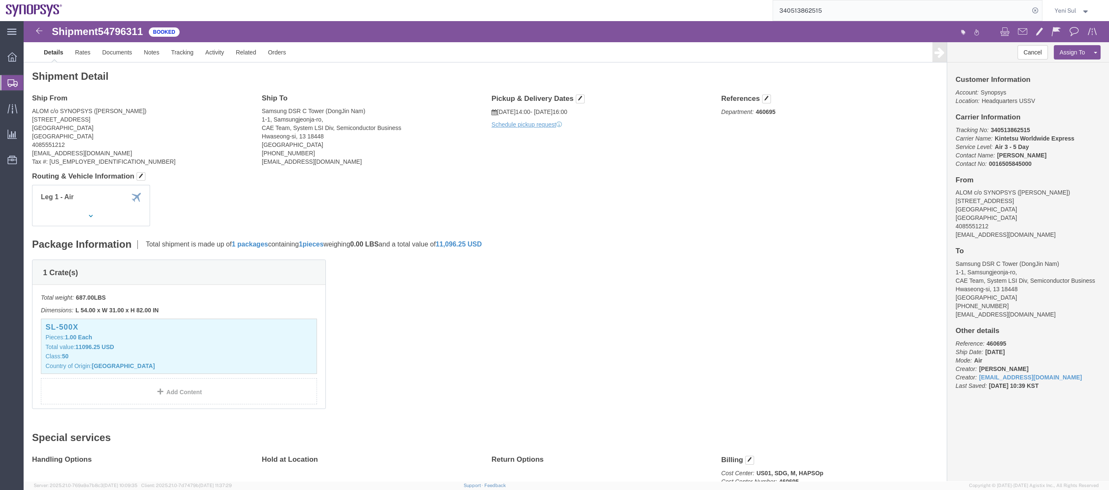
click div "1 Crate(s) Total weight: 687.00 LBS Dimensions: L 54.00 x W 31.00 x H 82.00 IN …"
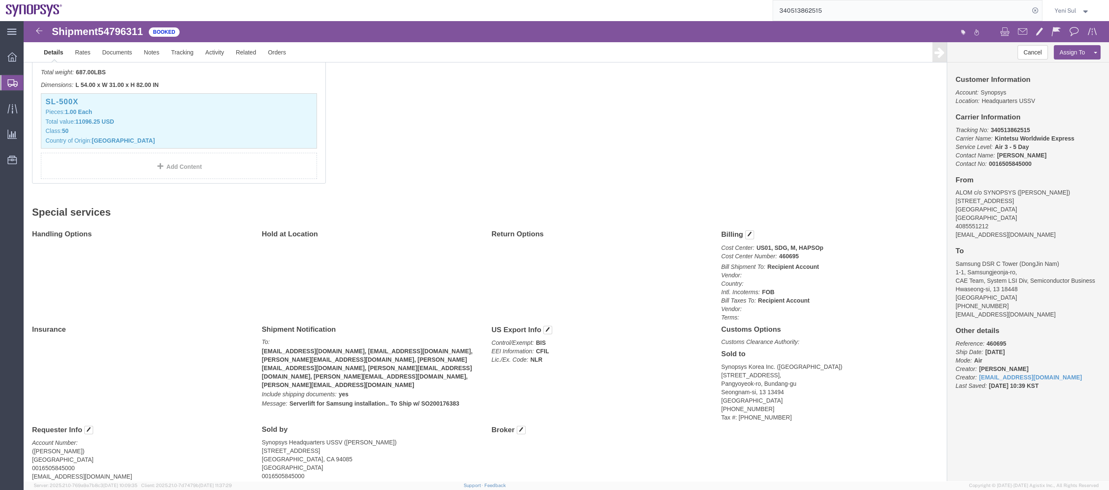
scroll to position [264, 0]
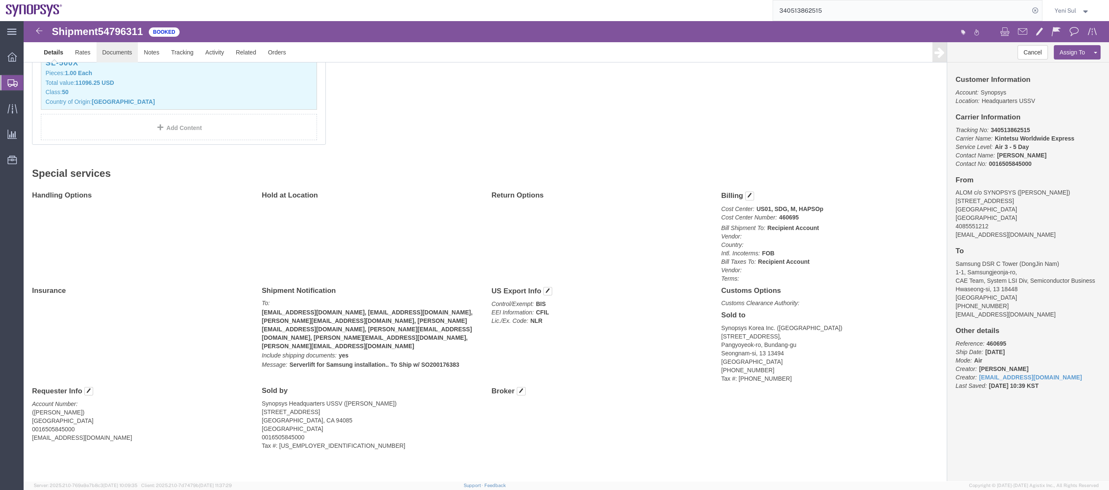
click link "Documents"
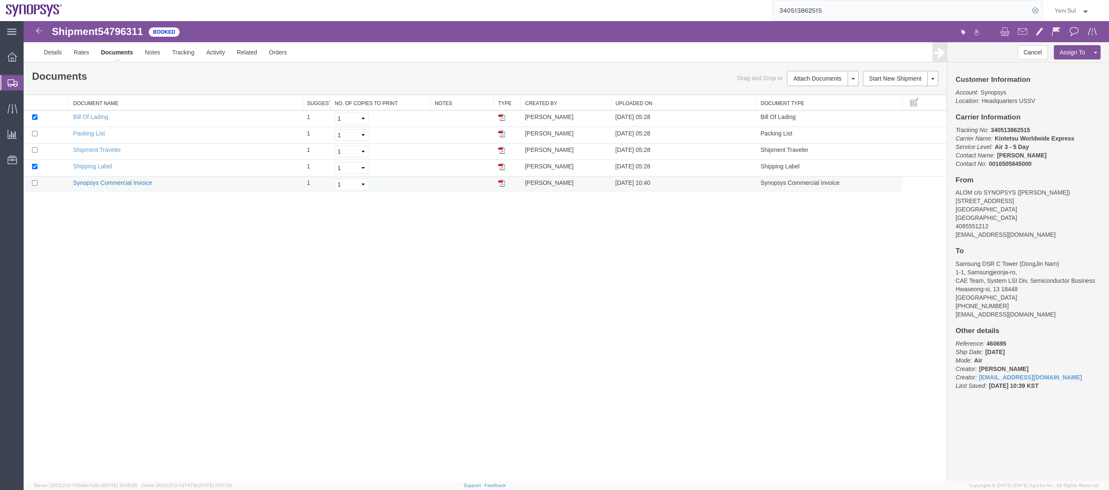
click at [125, 181] on link "Synopsys Commercial Invoice" at bounding box center [112, 182] width 79 height 7
click at [406, 321] on div "Shipment 54796311 5 of 5 Booked Details Rates Documents Notes Tracking Activity…" at bounding box center [567, 251] width 1086 height 460
click at [575, 331] on div "Shipment 54796311 5 of 5 Booked Details Rates Documents Notes Tracking Activity…" at bounding box center [567, 251] width 1086 height 460
click at [0, 0] on span "Shipment Manager" at bounding box center [0, 0] width 0 height 0
